Goal: Entertainment & Leisure: Browse casually

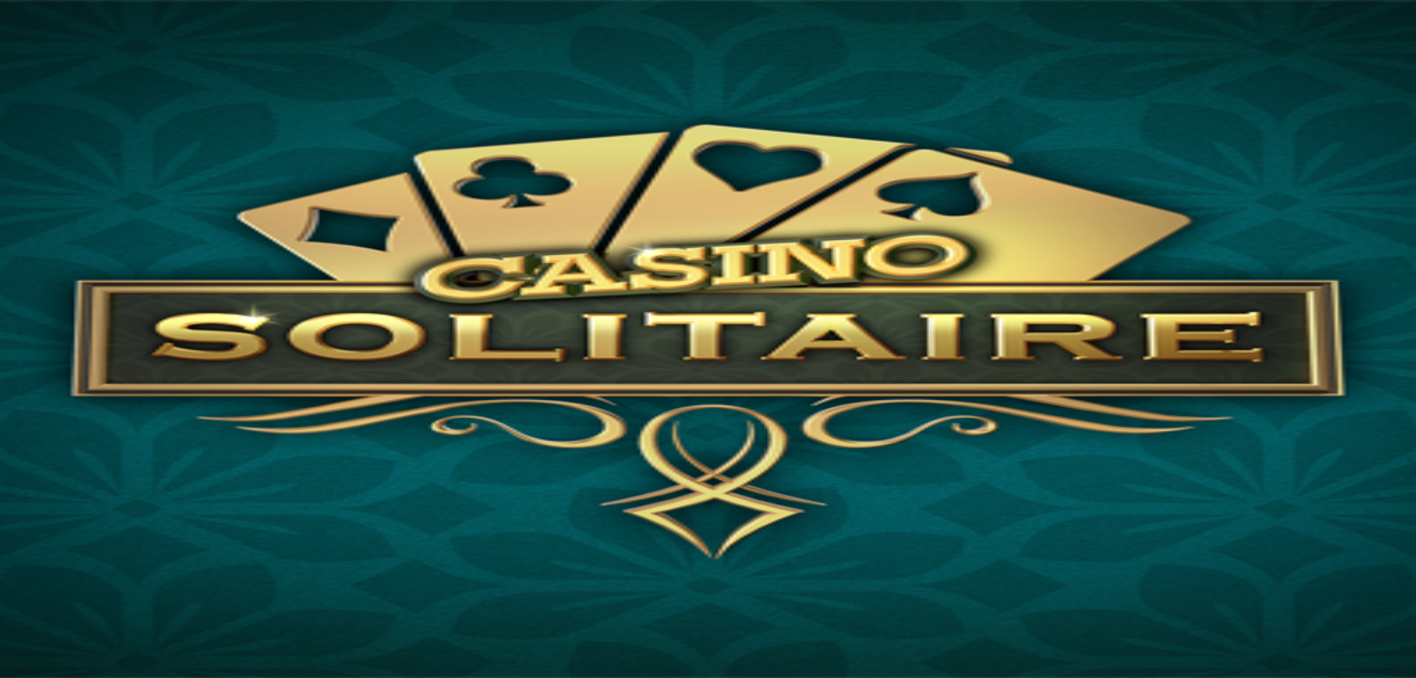
click at [63, 43] on img "Primary" at bounding box center [50, 24] width 89 height 37
click at [72, 86] on span "Kasiino" at bounding box center [53, 79] width 37 height 13
